Goal: Communication & Community: Answer question/provide support

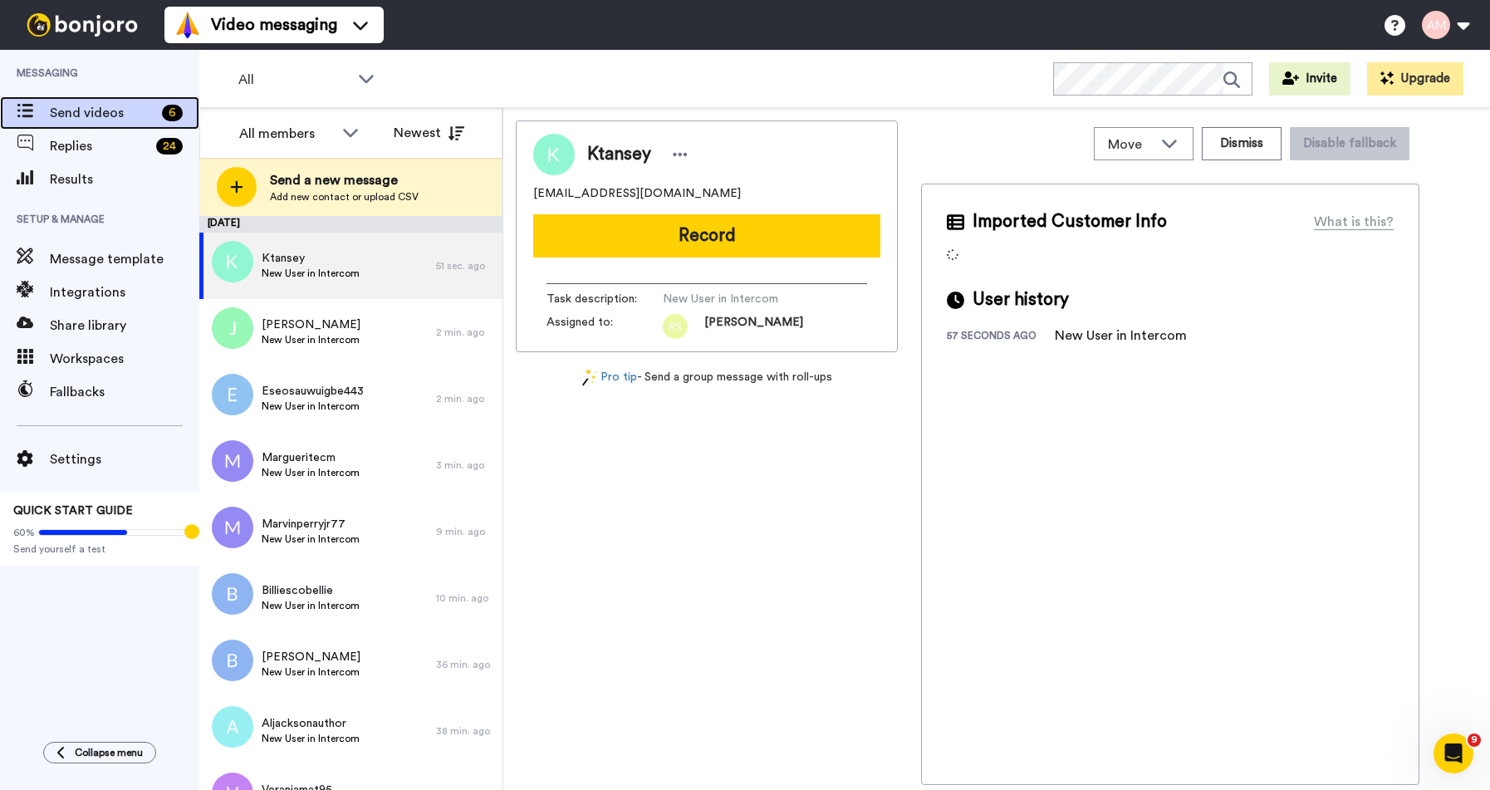
click at [100, 111] on span "Send videos" at bounding box center [103, 113] width 106 height 20
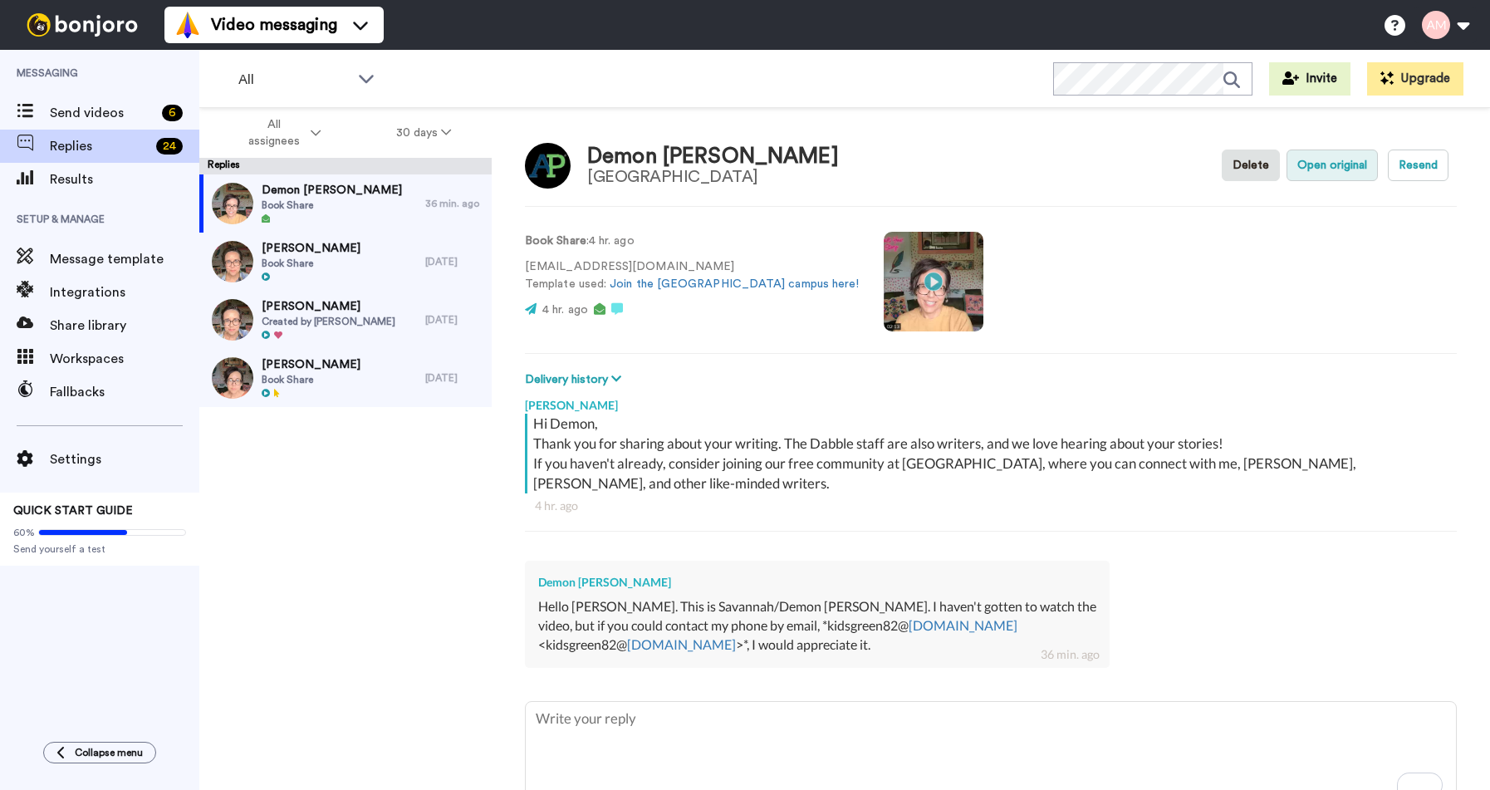
click at [1313, 166] on button "Open original" at bounding box center [1332, 166] width 91 height 32
type textarea "x"
